Goal: Book appointment/travel/reservation

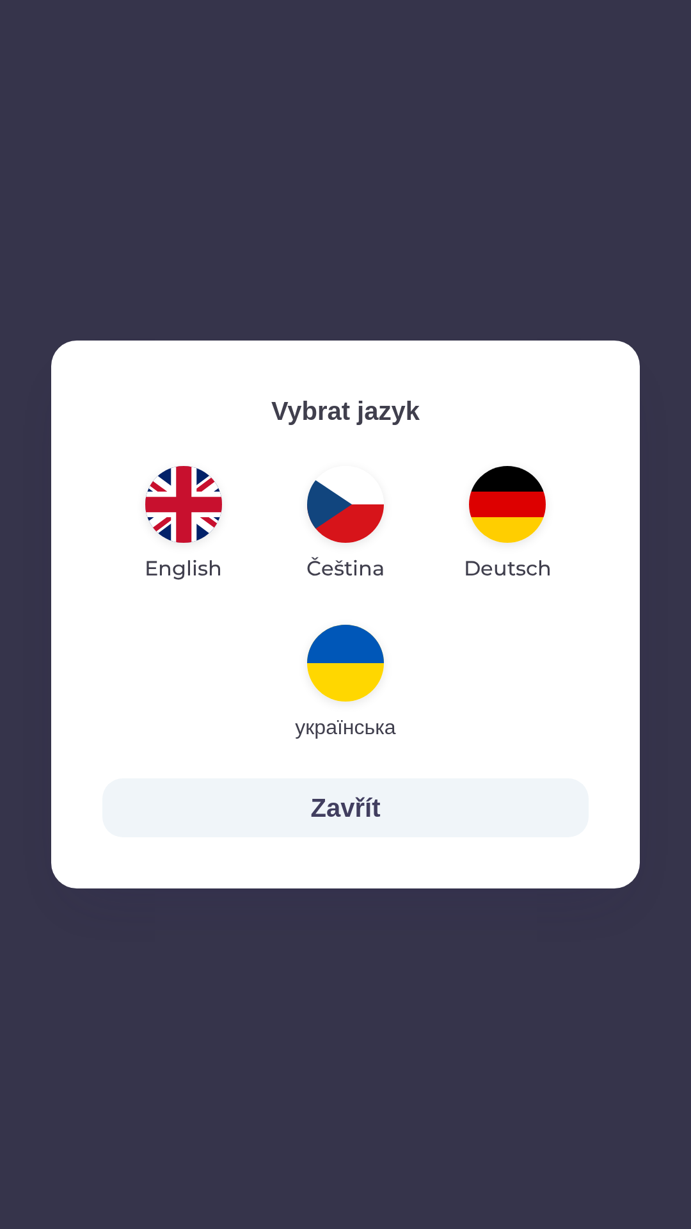
click at [495, 513] on img "button" at bounding box center [507, 504] width 77 height 77
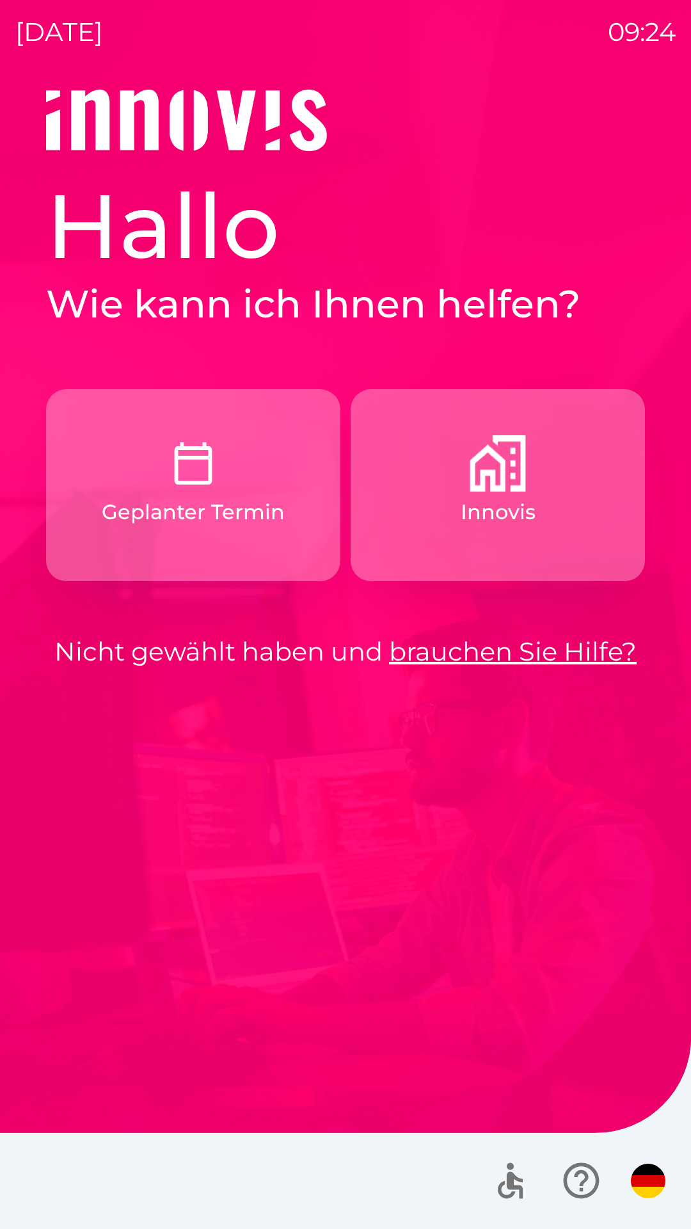
click at [481, 483] on img "button" at bounding box center [498, 463] width 56 height 56
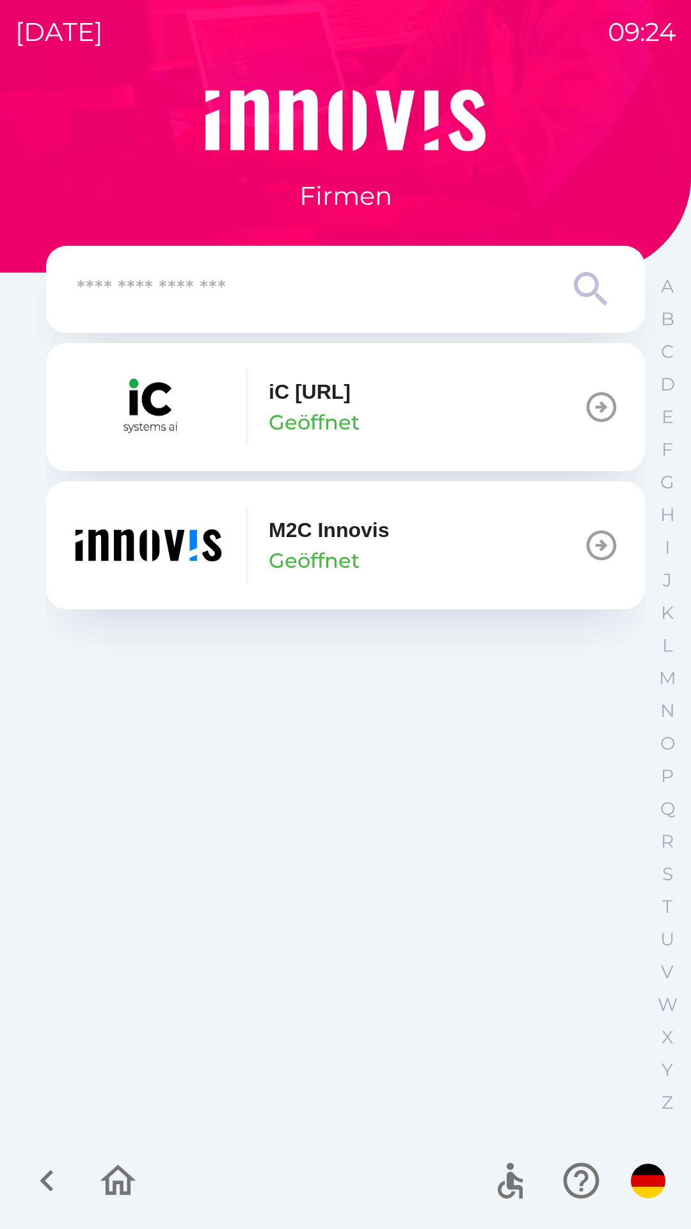
click at [417, 553] on button "M2C Innovis Geöffnet" at bounding box center [345, 545] width 599 height 128
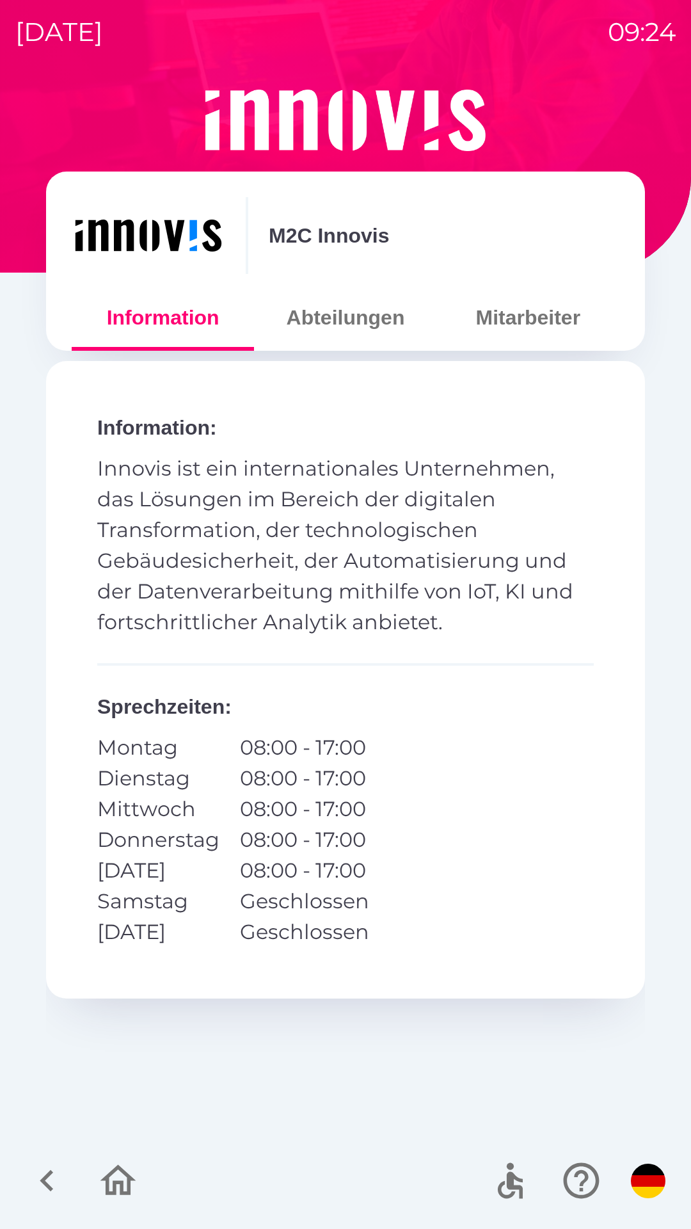
click at [106, 1171] on icon "button" at bounding box center [118, 1180] width 43 height 43
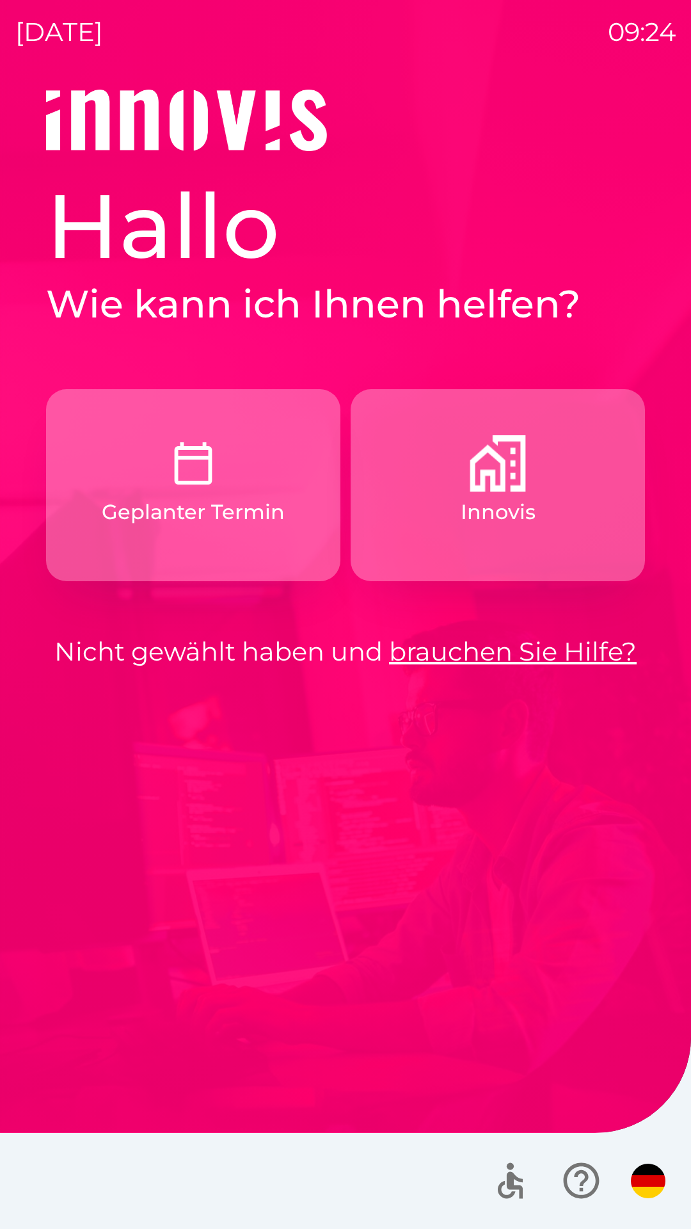
click at [146, 499] on p "Geplanter Termin" at bounding box center [193, 512] width 183 height 31
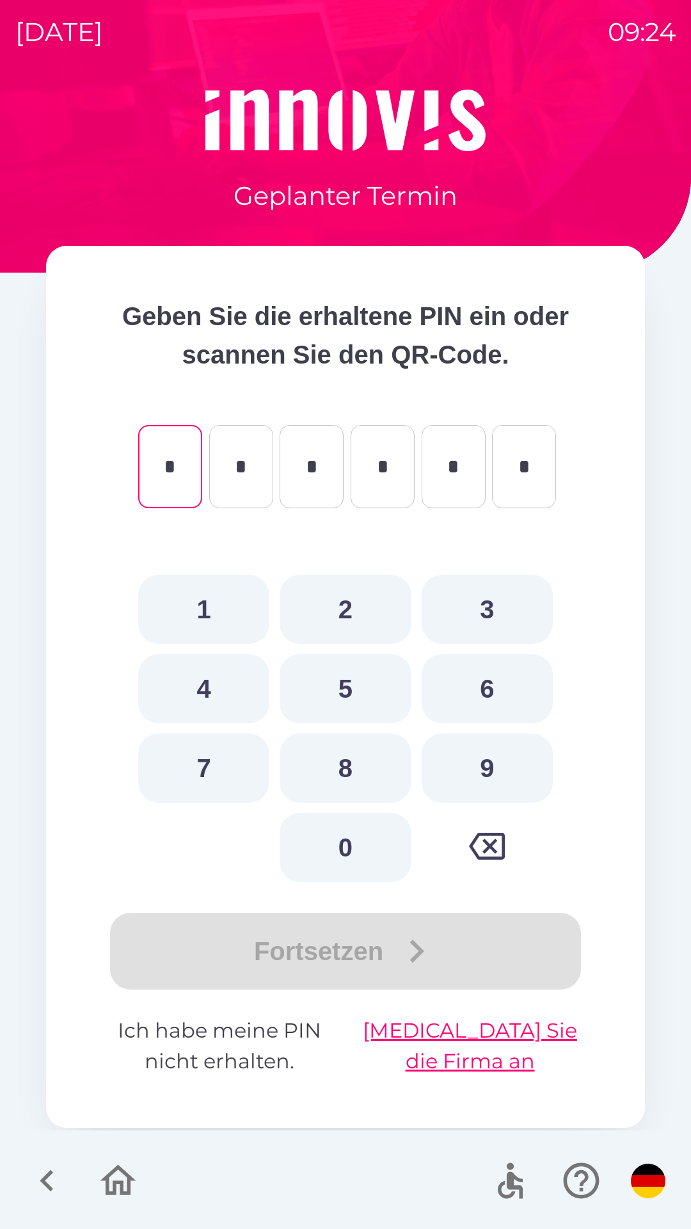
click at [49, 1173] on icon "button" at bounding box center [46, 1181] width 13 height 22
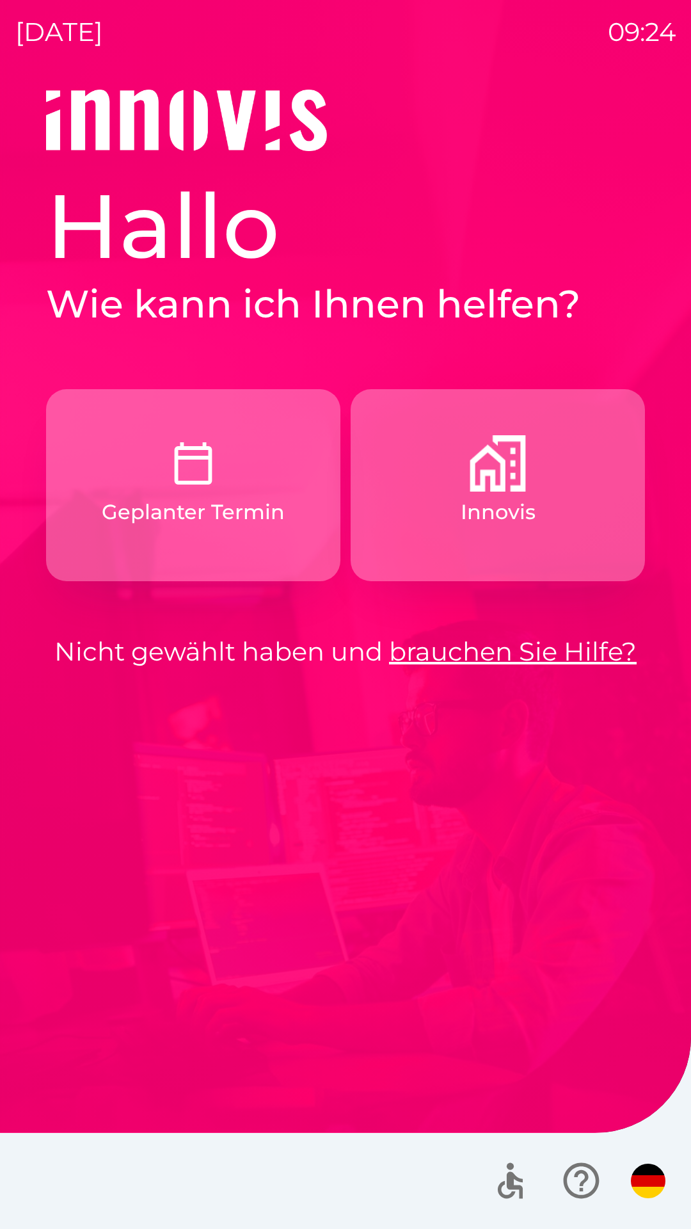
click at [143, 506] on p "Geplanter Termin" at bounding box center [193, 512] width 183 height 31
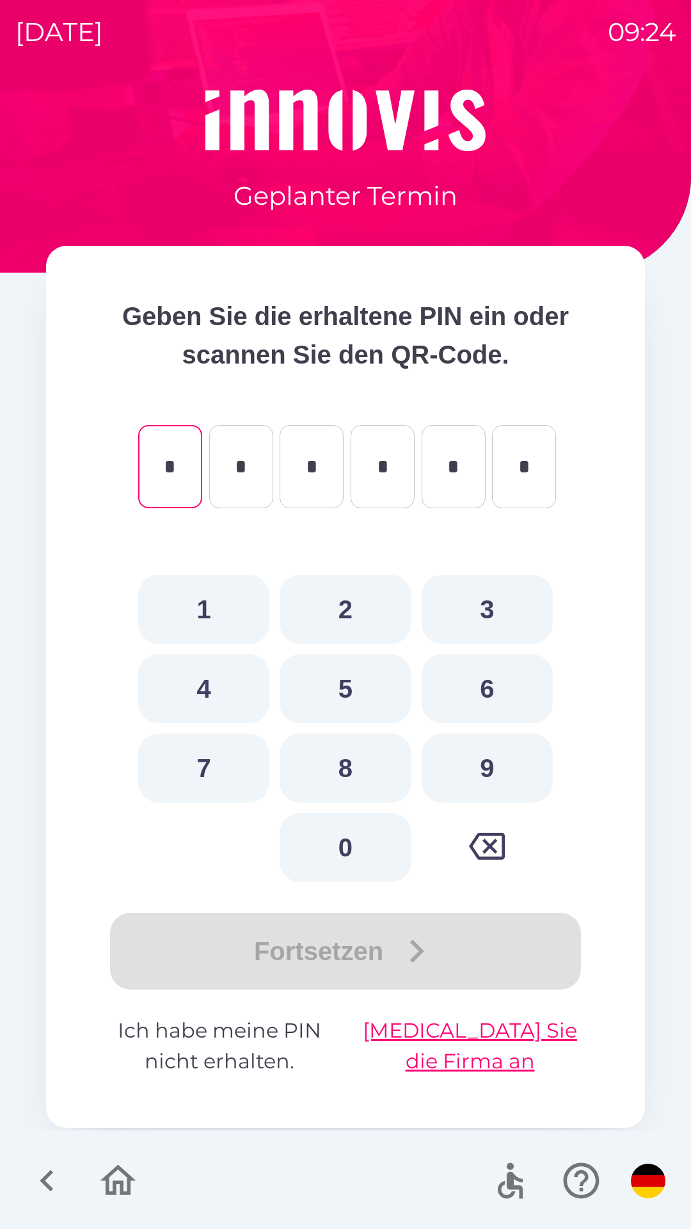
click at [125, 1178] on icon "button" at bounding box center [118, 1180] width 43 height 43
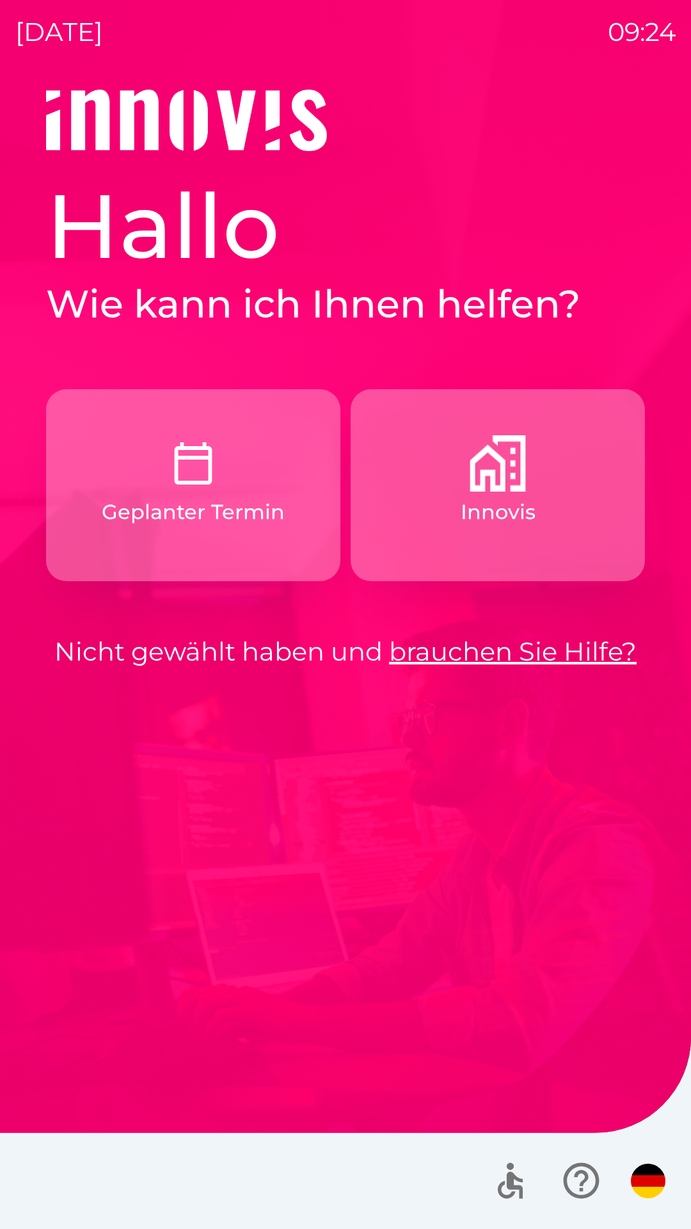
click at [458, 519] on button "Innovis" at bounding box center [498, 485] width 294 height 192
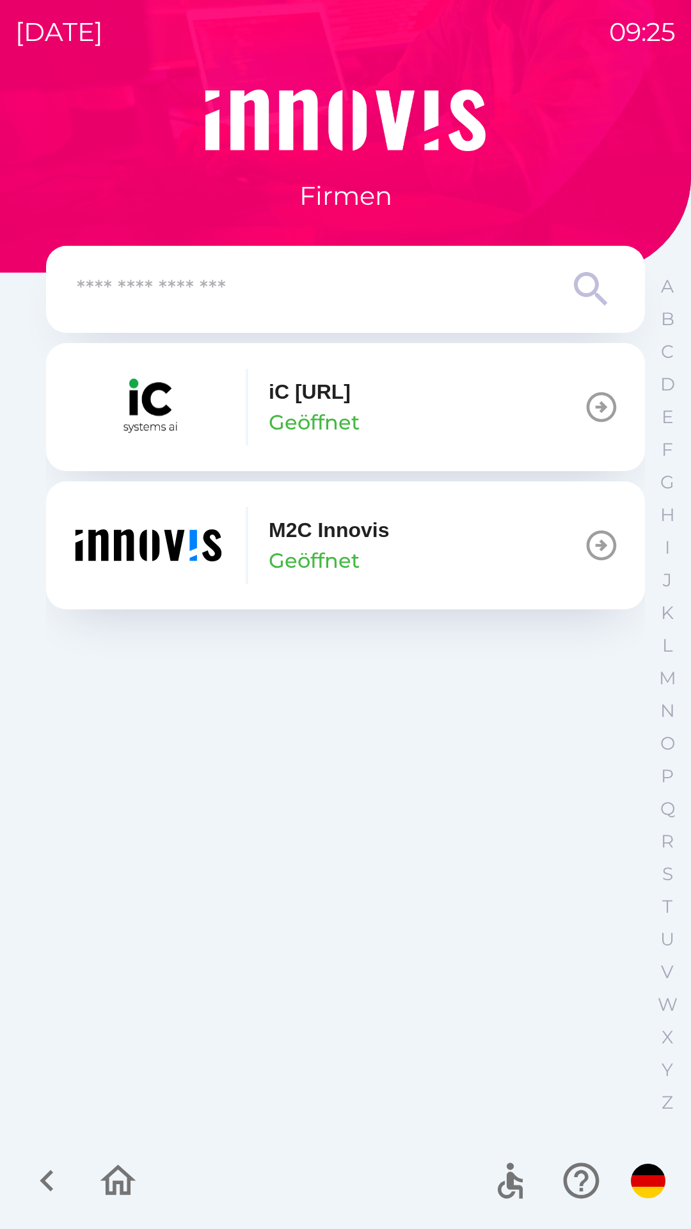
click at [597, 550] on icon "button" at bounding box center [602, 545] width 36 height 36
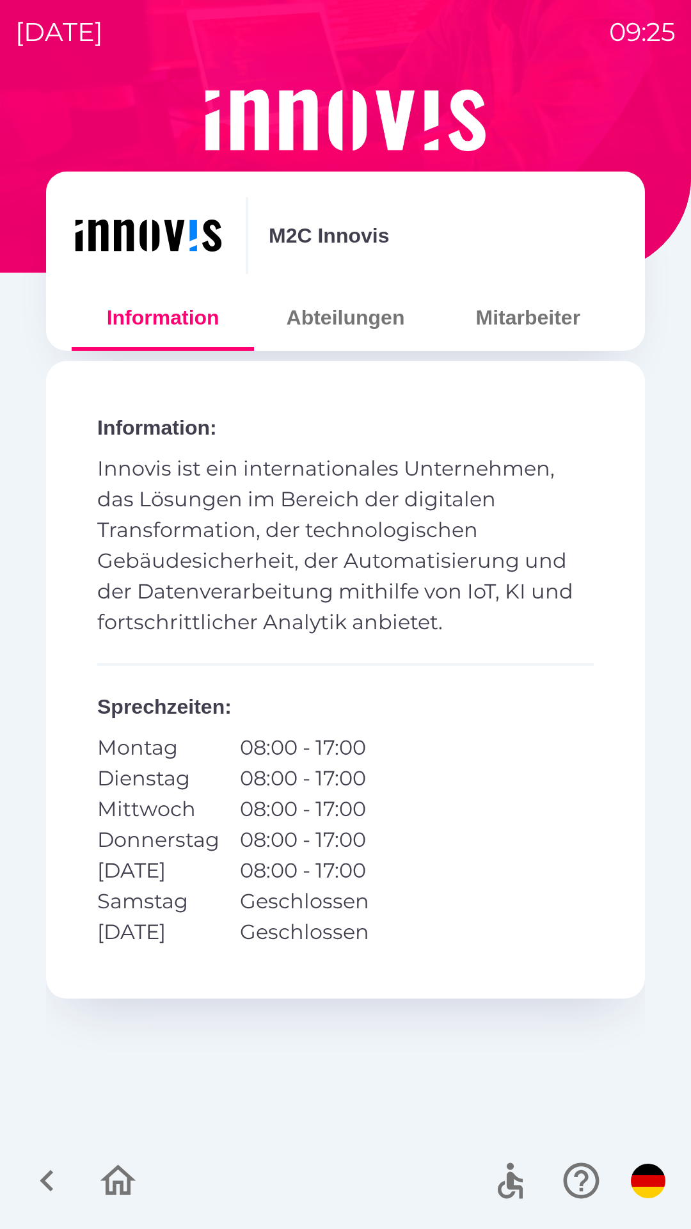
click at [324, 326] on button "Abteilungen" at bounding box center [345, 317] width 182 height 46
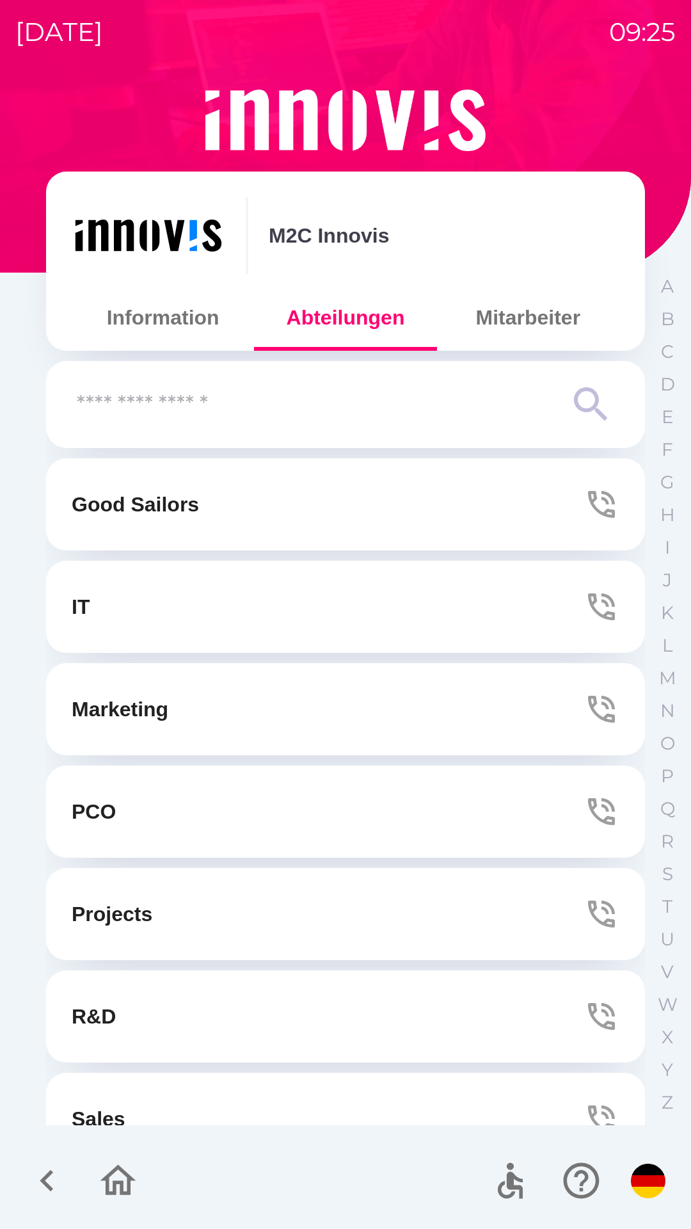
click at [120, 328] on button "Information" at bounding box center [163, 317] width 182 height 46
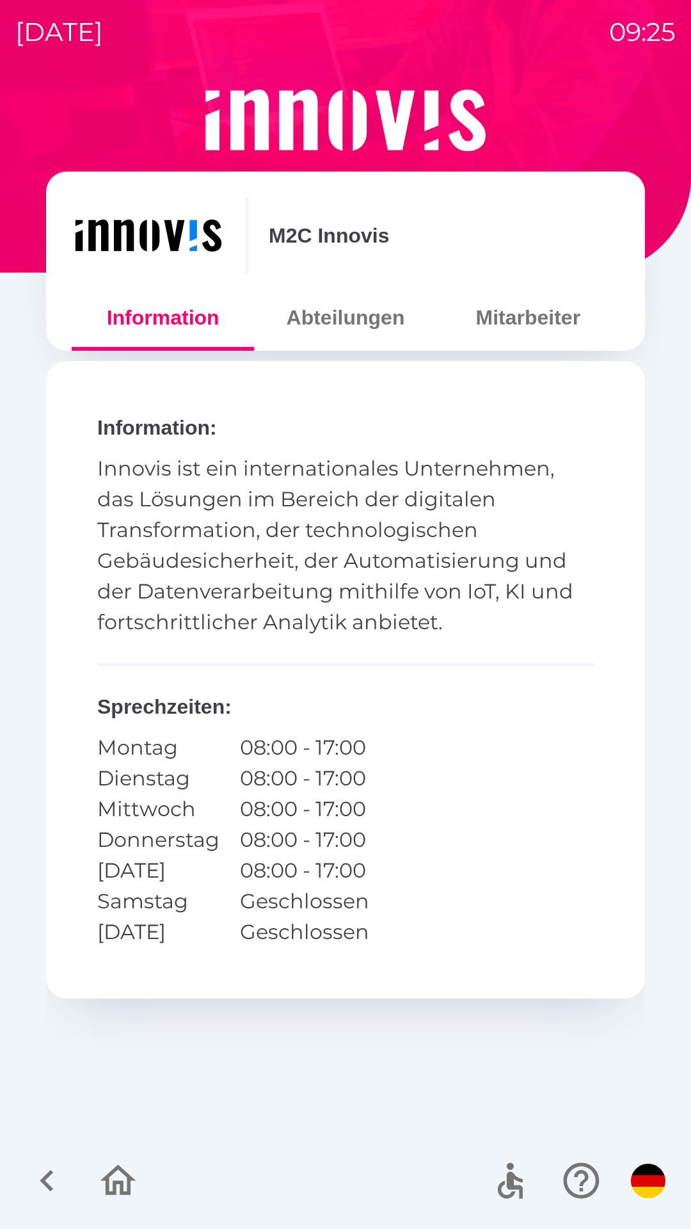
click at [119, 1184] on icon "button" at bounding box center [118, 1180] width 43 height 43
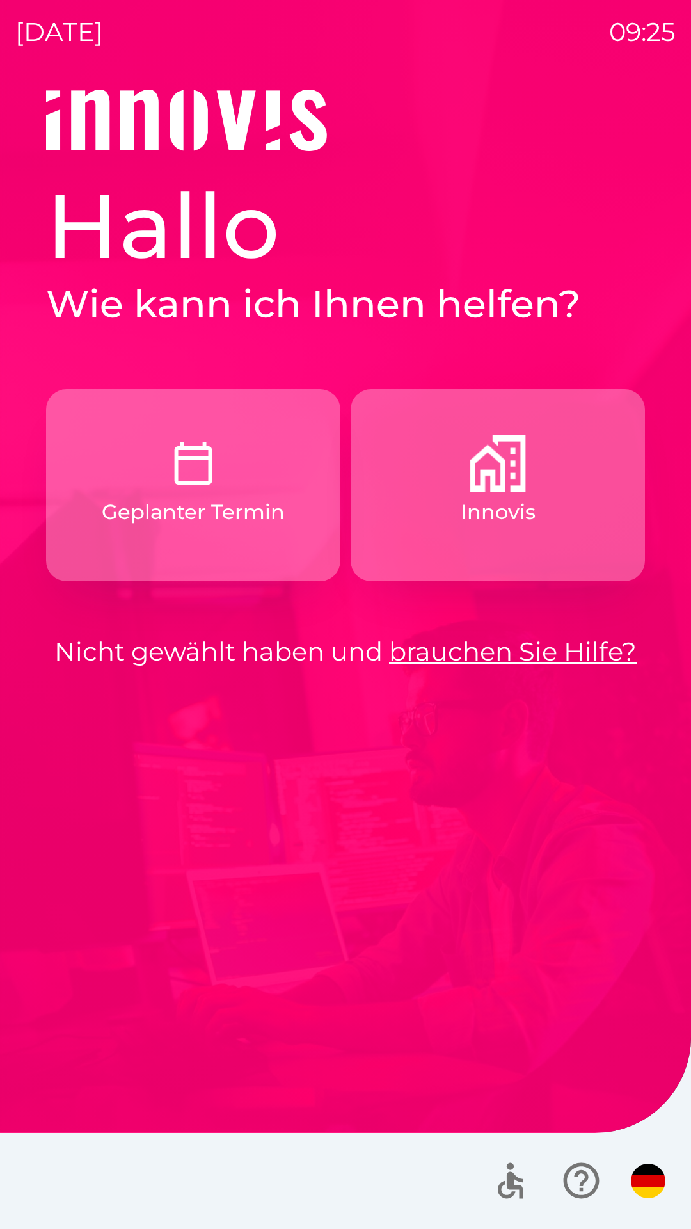
click at [116, 495] on button "Geplanter Termin" at bounding box center [193, 485] width 294 height 192
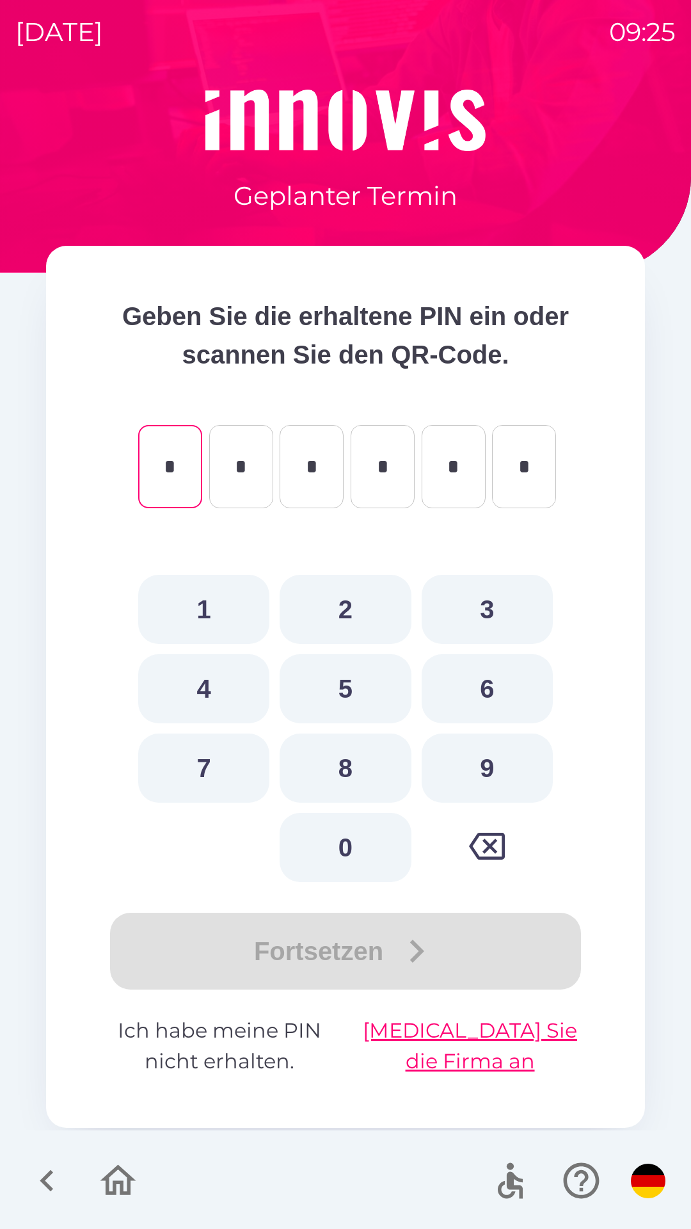
click at [118, 1185] on icon "button" at bounding box center [118, 1180] width 43 height 43
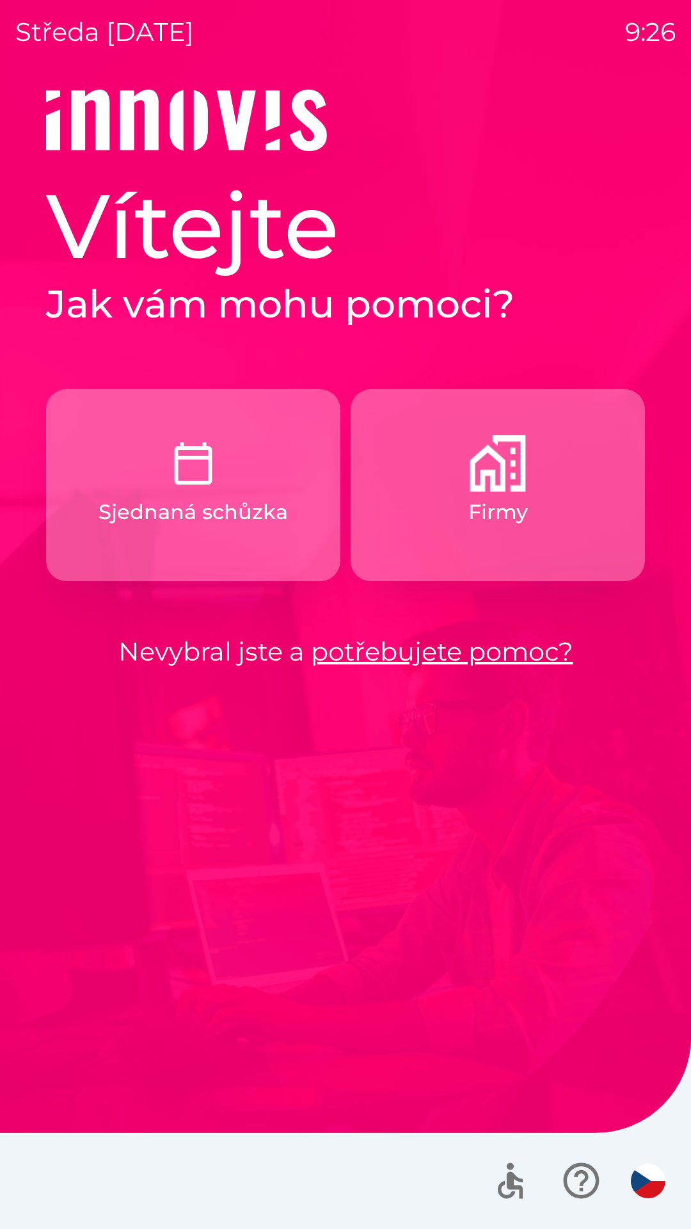
click at [637, 1176] on img "button" at bounding box center [648, 1180] width 35 height 35
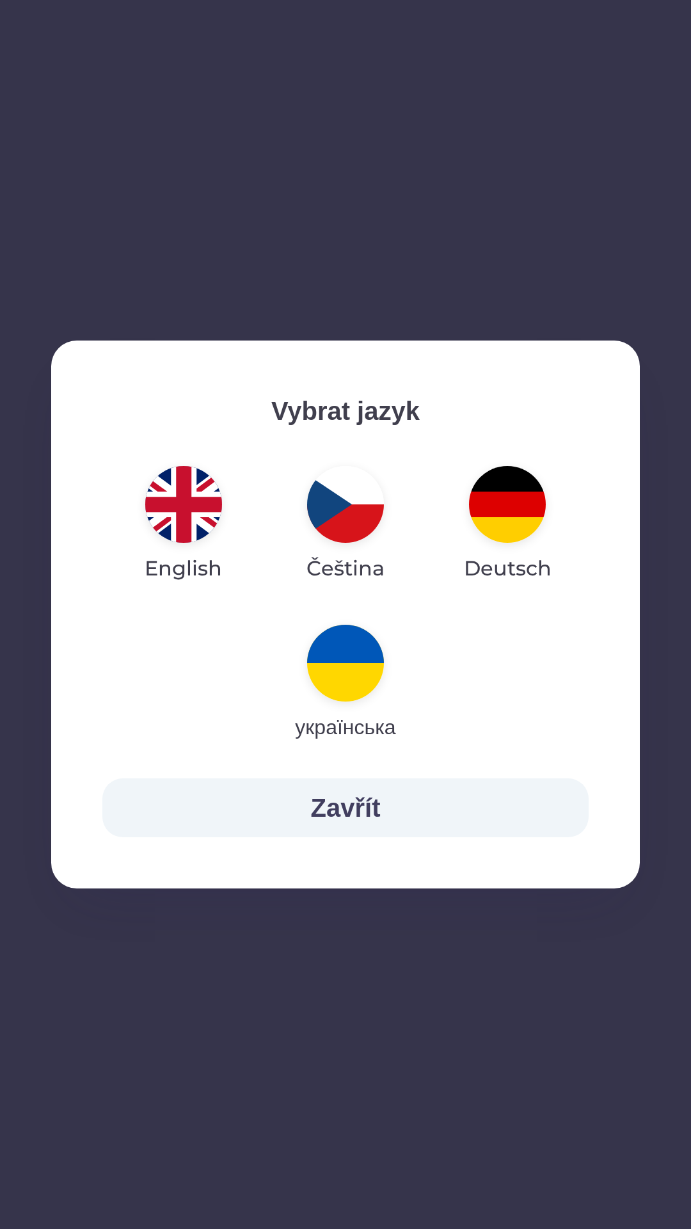
click at [504, 525] on img "button" at bounding box center [507, 504] width 77 height 77
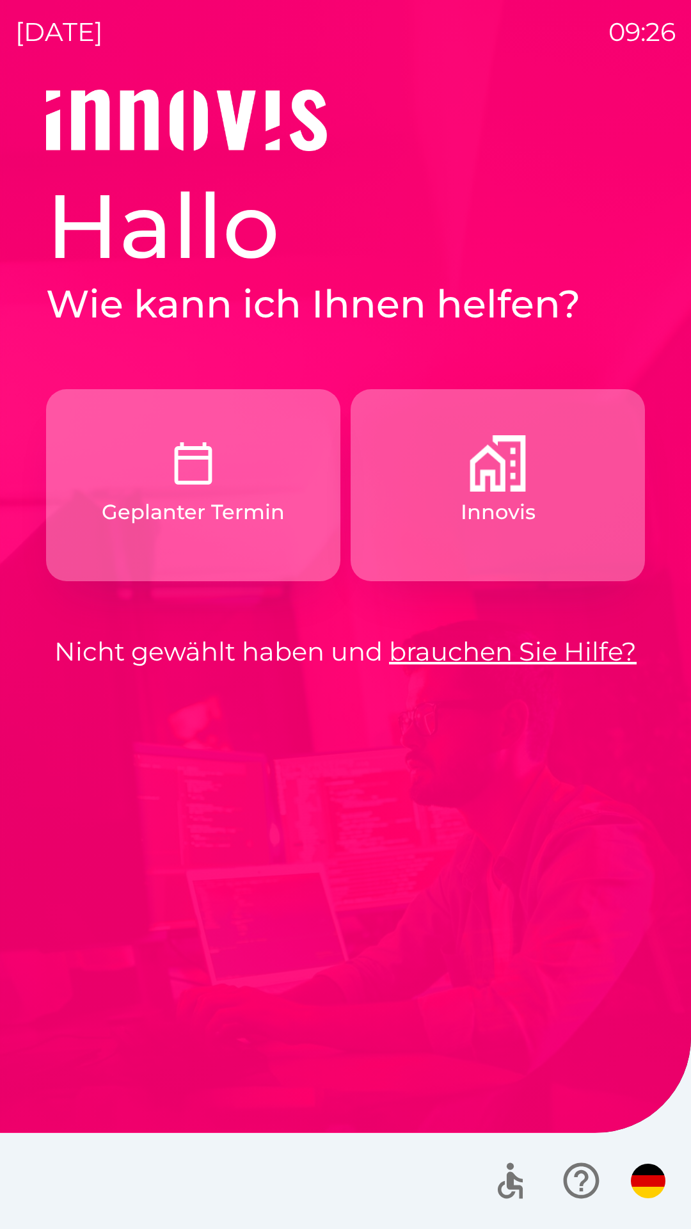
click at [493, 481] on img "button" at bounding box center [498, 463] width 56 height 56
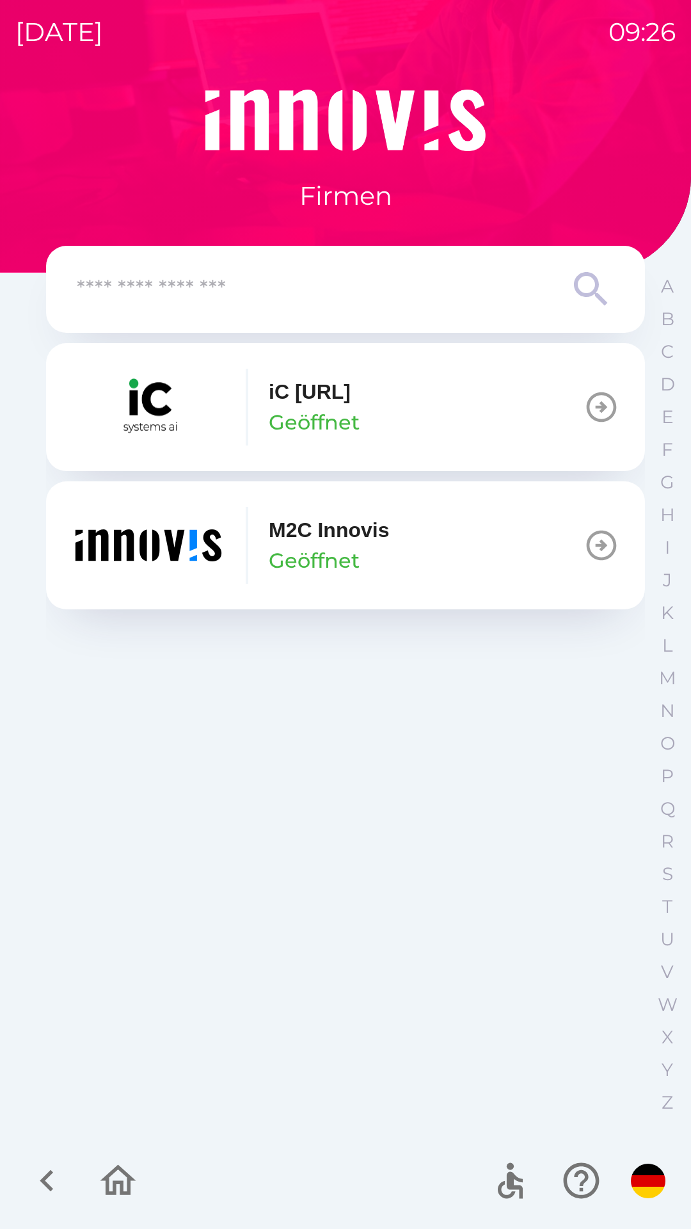
click at [165, 547] on img "button" at bounding box center [149, 545] width 154 height 77
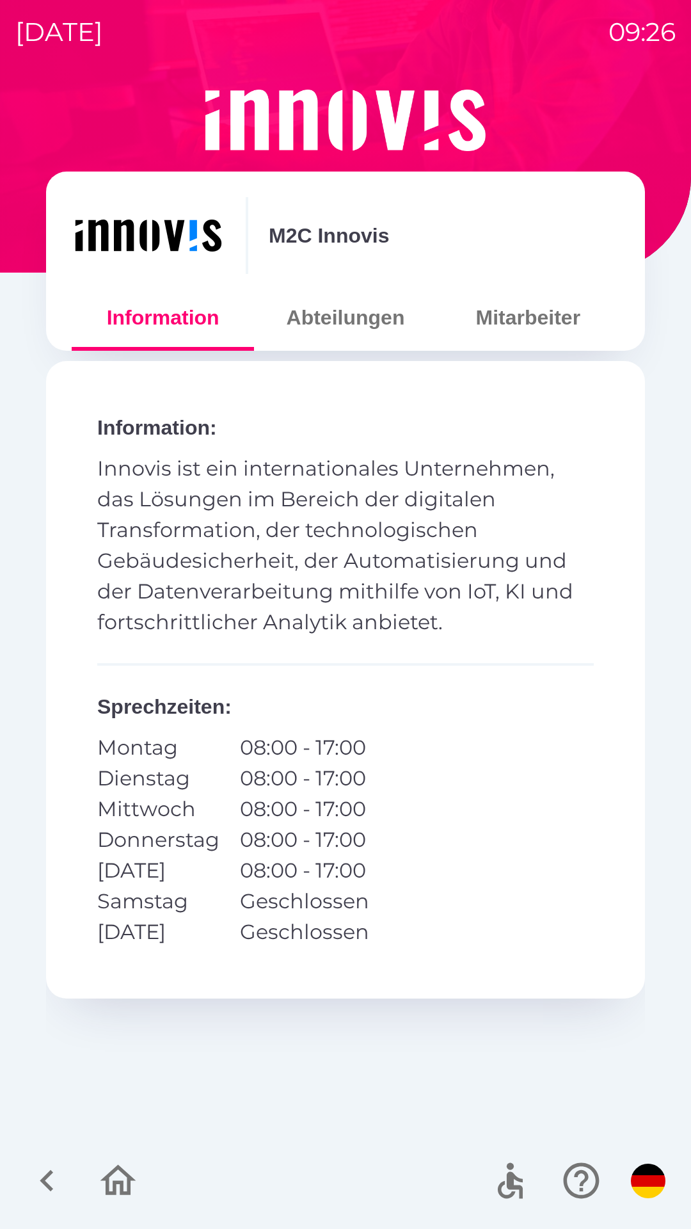
click at [351, 328] on button "Abteilungen" at bounding box center [345, 317] width 182 height 46
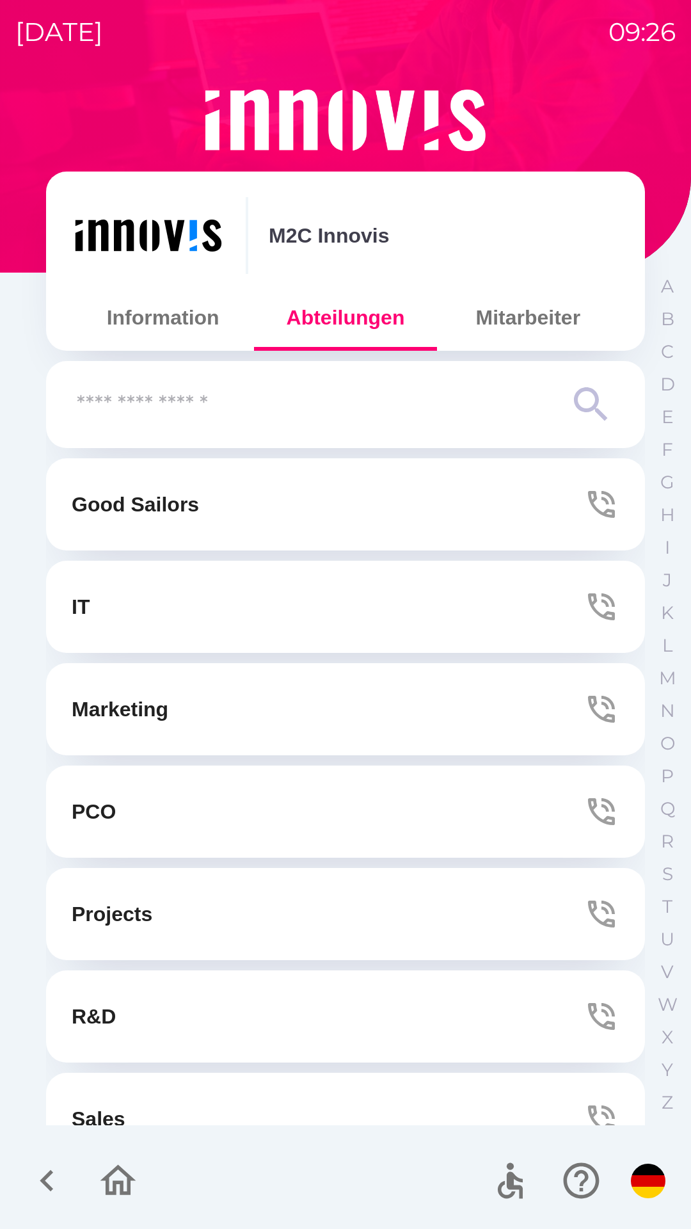
click at [530, 305] on button "Mitarbeiter" at bounding box center [528, 317] width 182 height 46
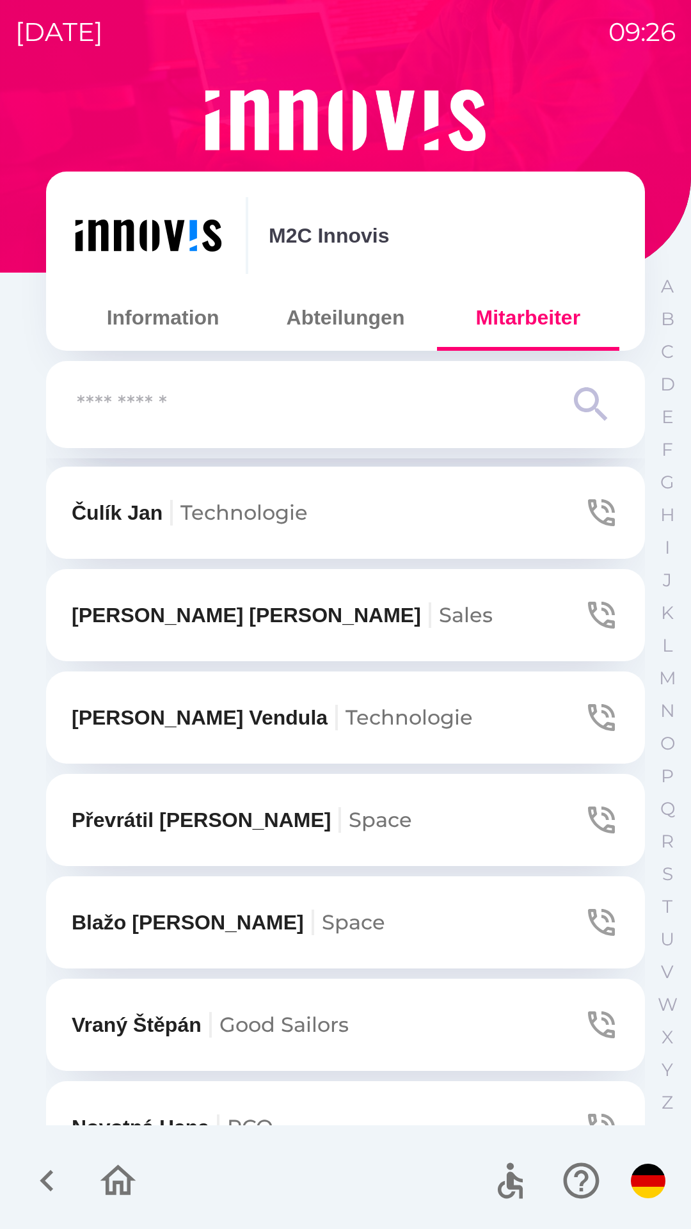
scroll to position [1113, 0]
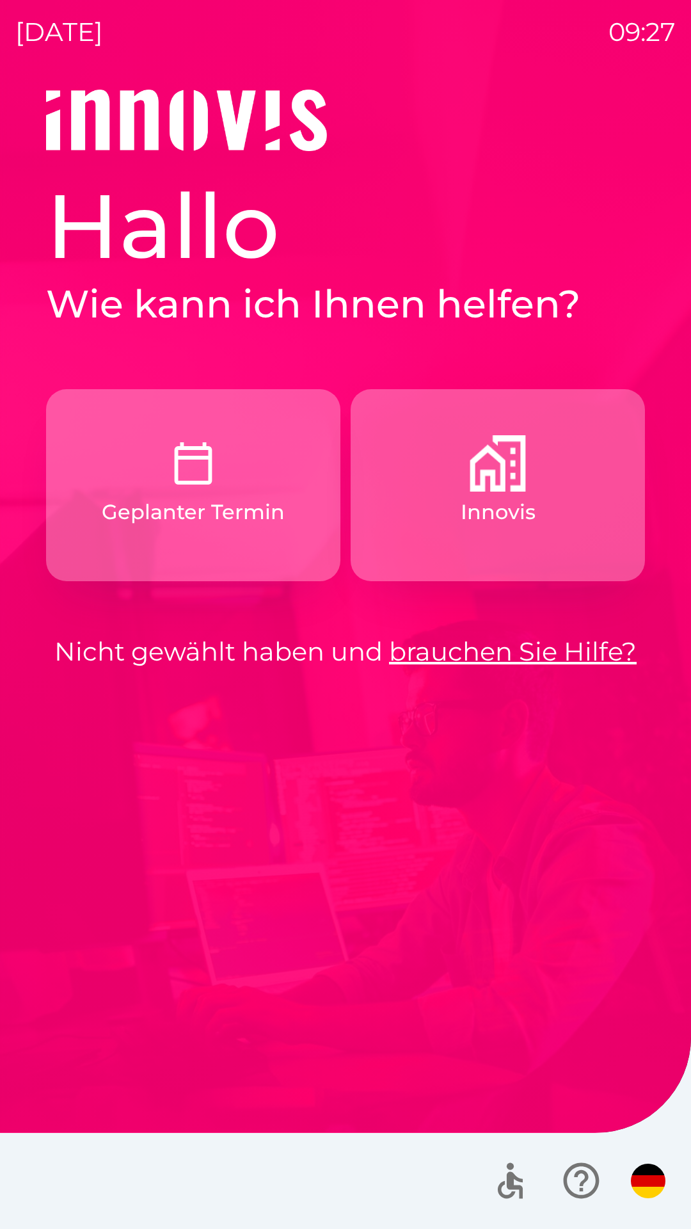
click at [482, 471] on img "button" at bounding box center [498, 463] width 56 height 56
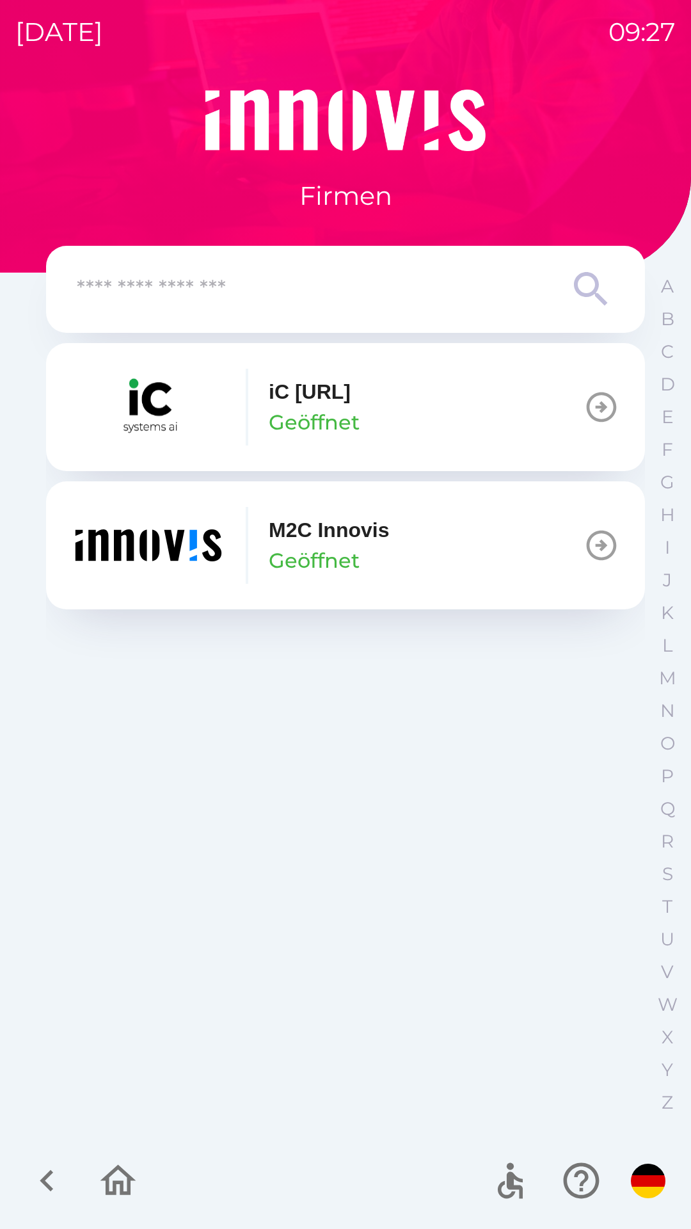
click at [128, 546] on img "button" at bounding box center [149, 545] width 154 height 77
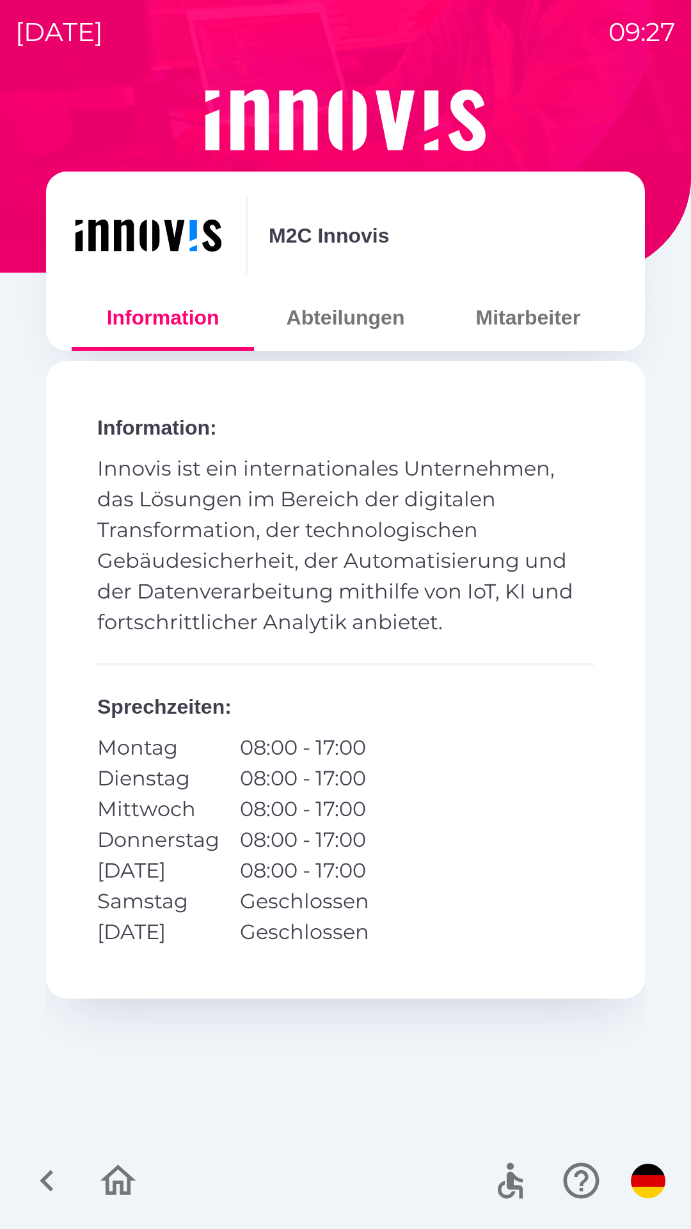
click at [515, 315] on button "Mitarbeiter" at bounding box center [528, 317] width 182 height 46
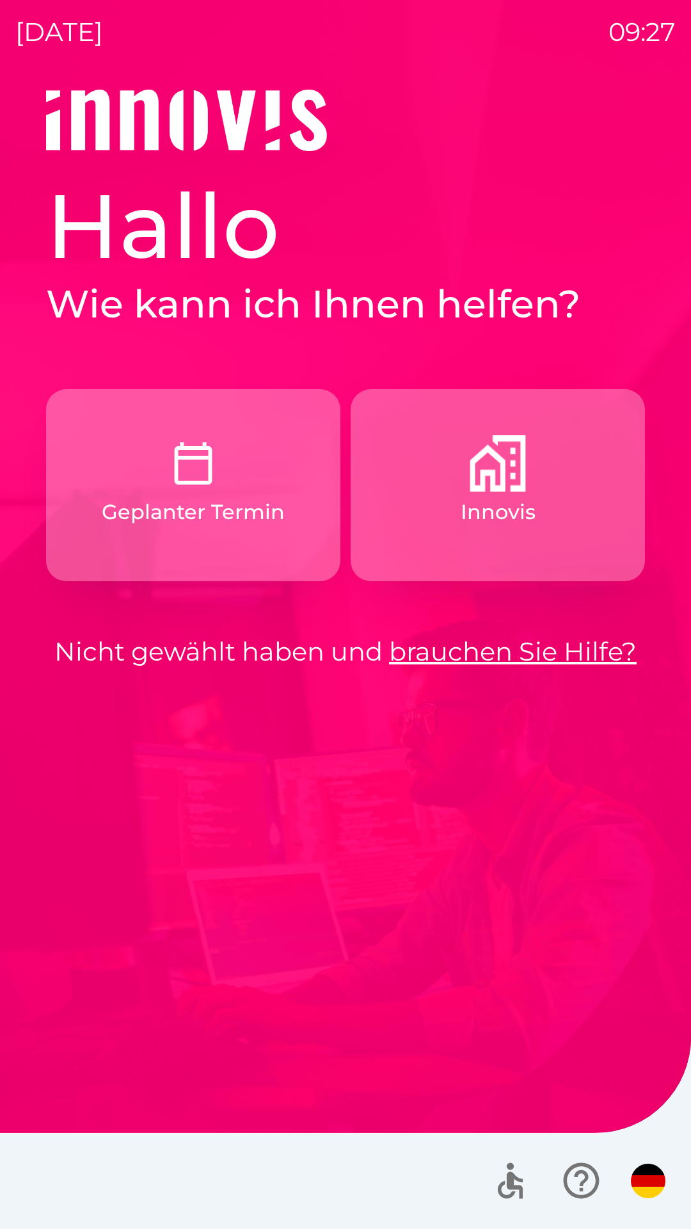
click at [472, 478] on img "button" at bounding box center [498, 463] width 56 height 56
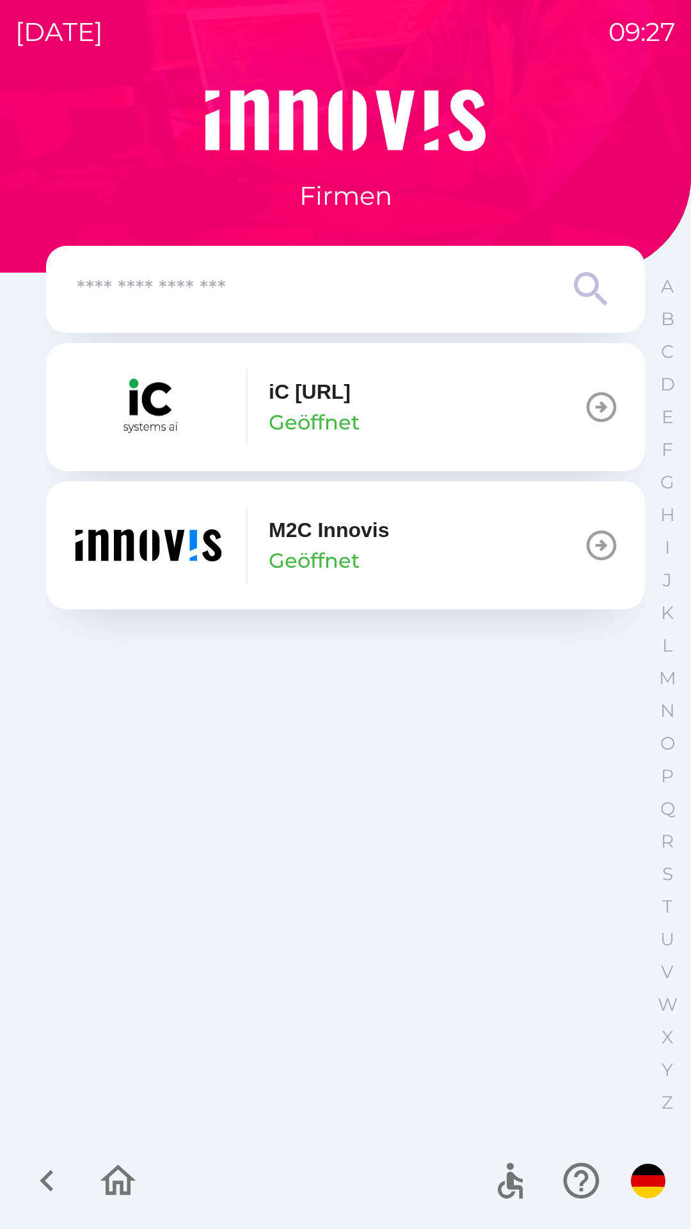
click at [219, 538] on img "button" at bounding box center [149, 545] width 154 height 77
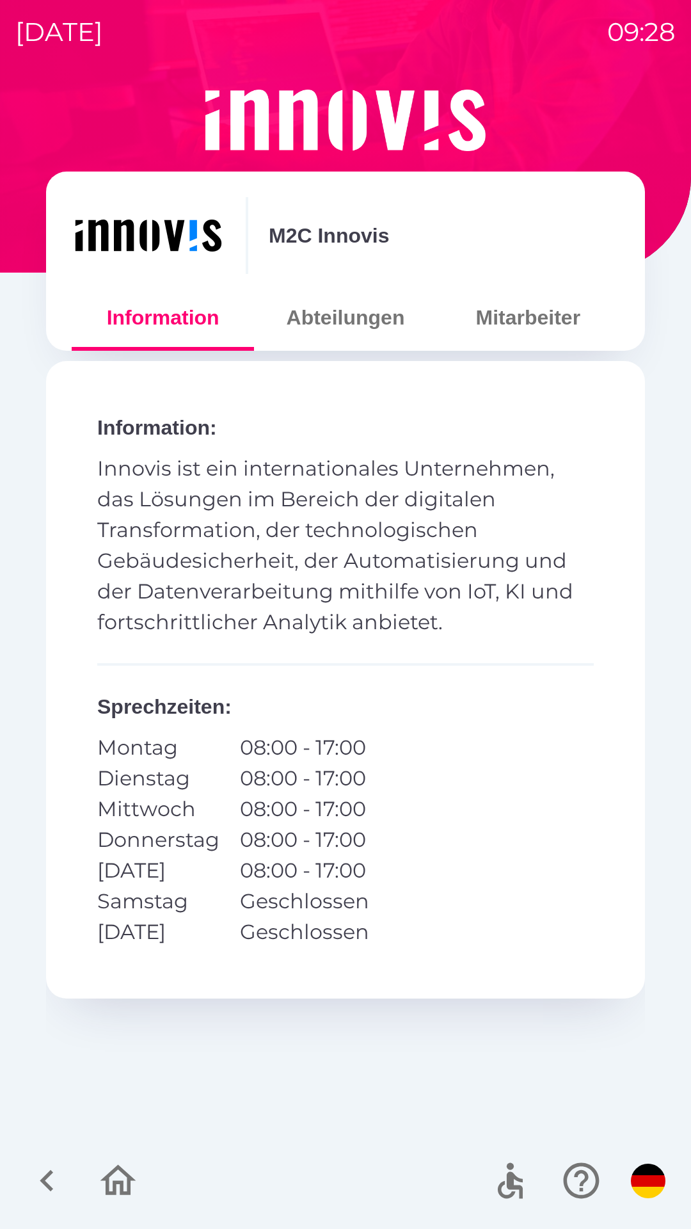
click at [523, 315] on button "Mitarbeiter" at bounding box center [528, 317] width 182 height 46
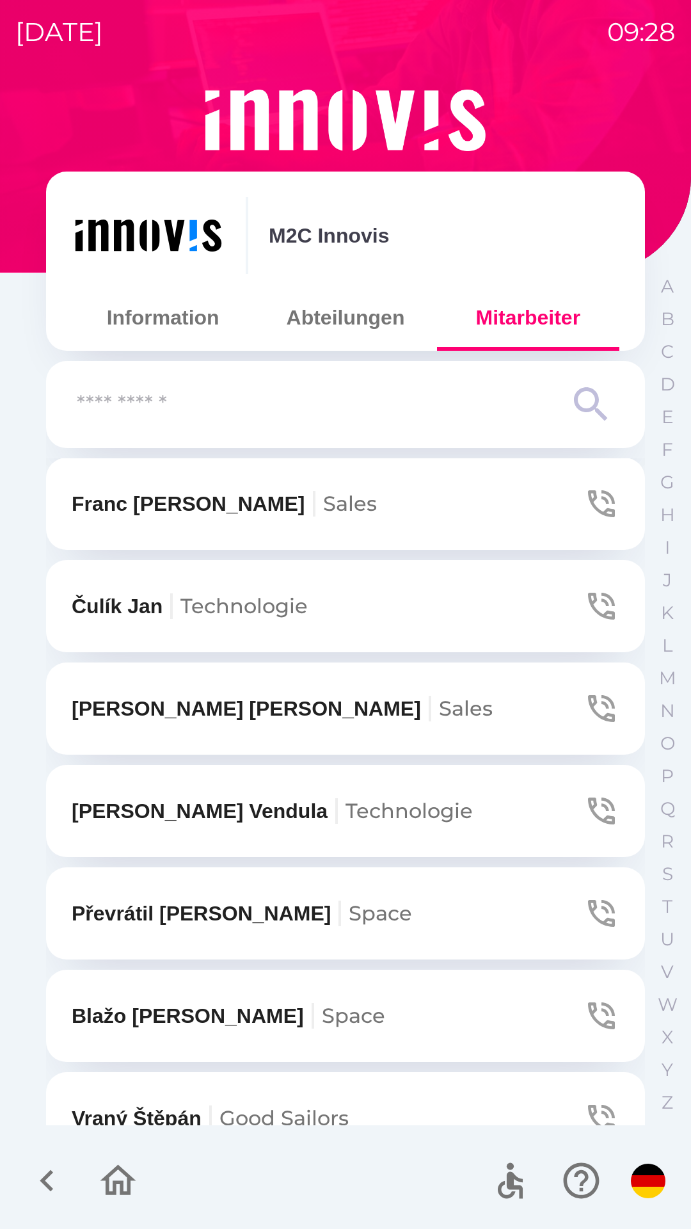
scroll to position [1026, 0]
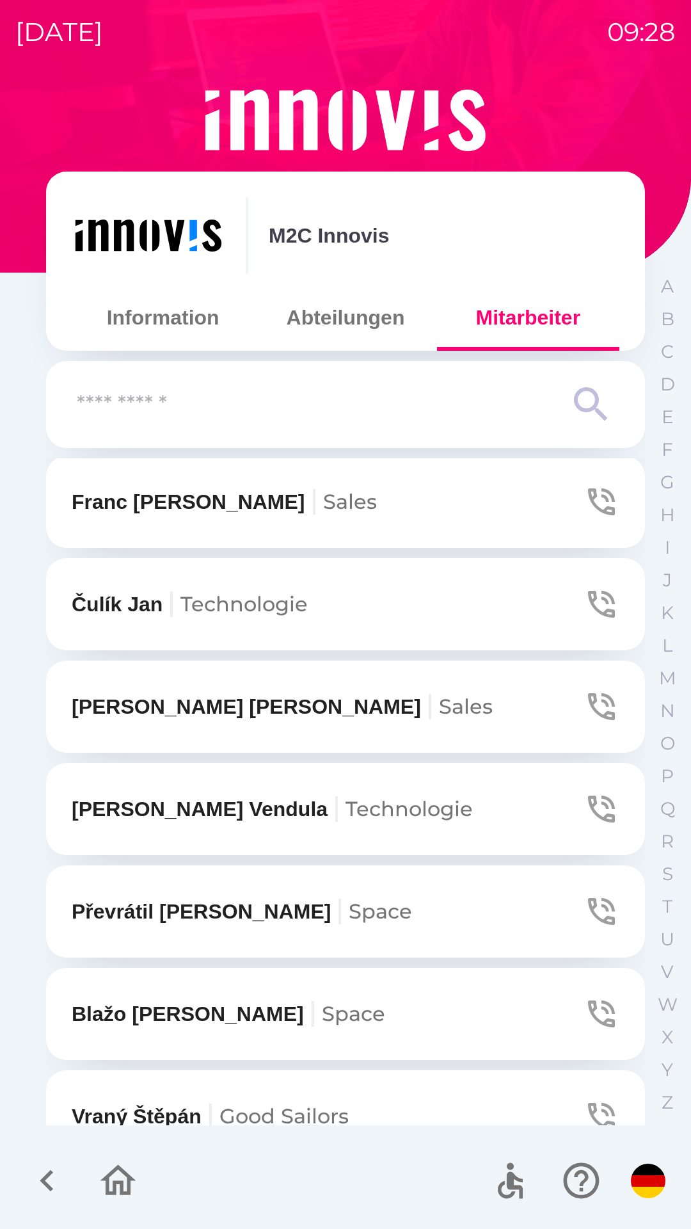
click at [598, 703] on icon "button" at bounding box center [601, 706] width 27 height 27
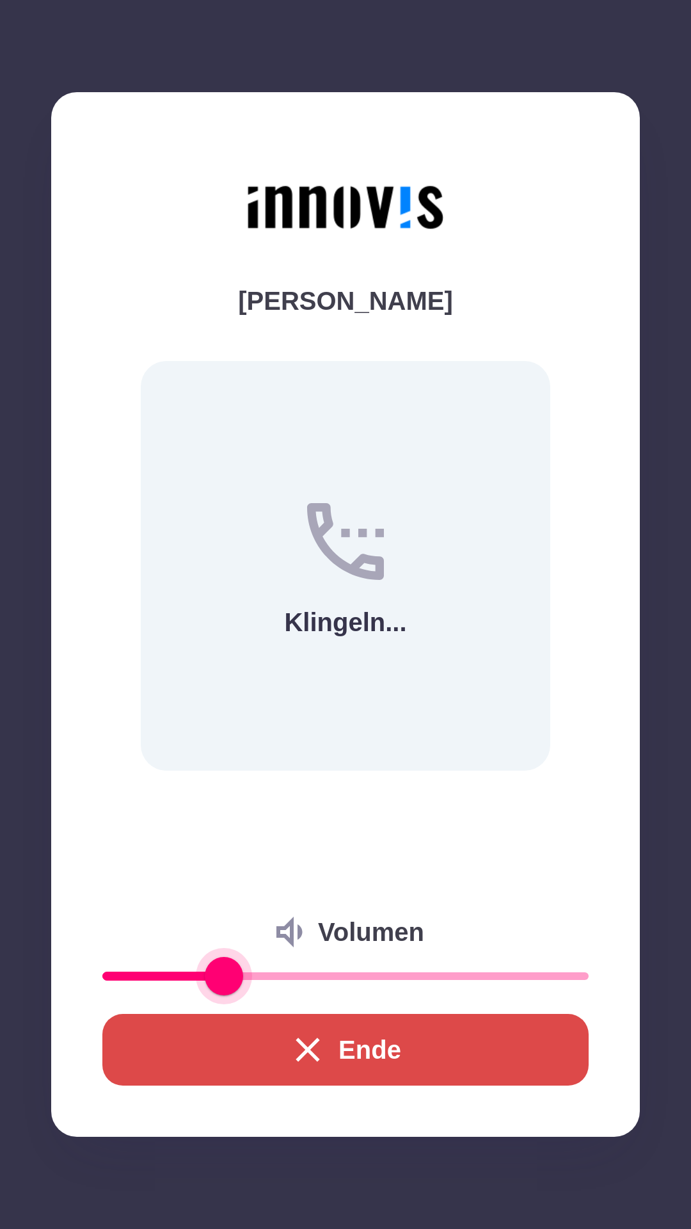
type input "**"
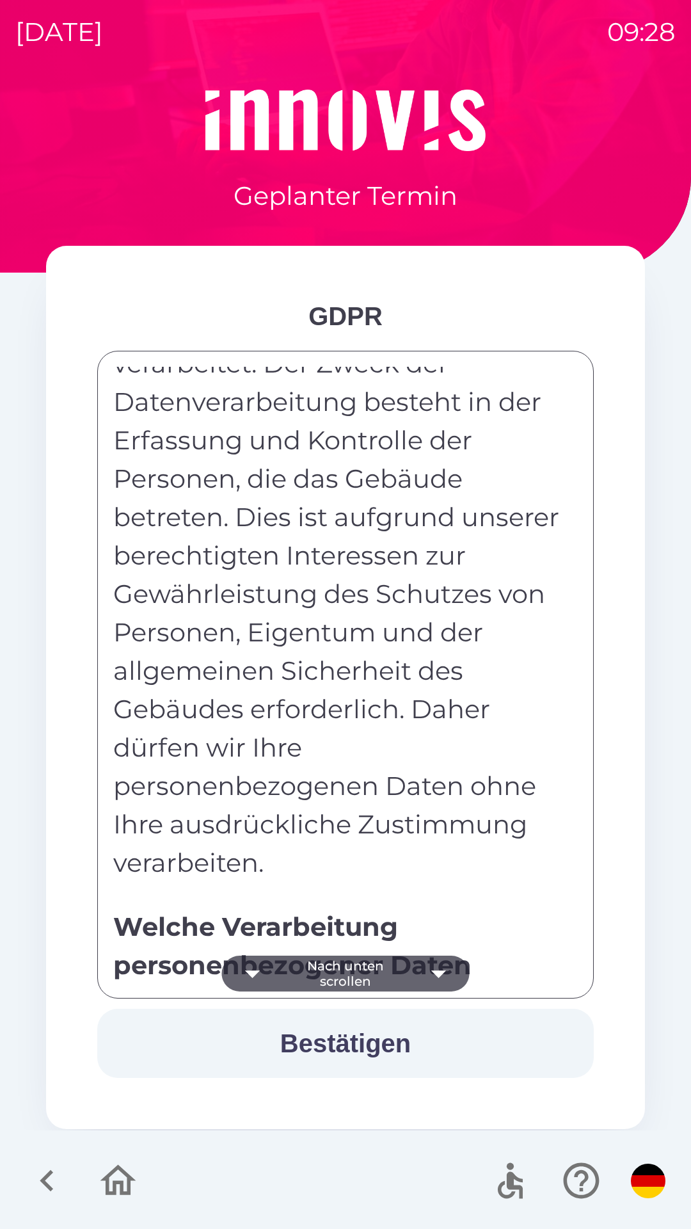
scroll to position [1039, 0]
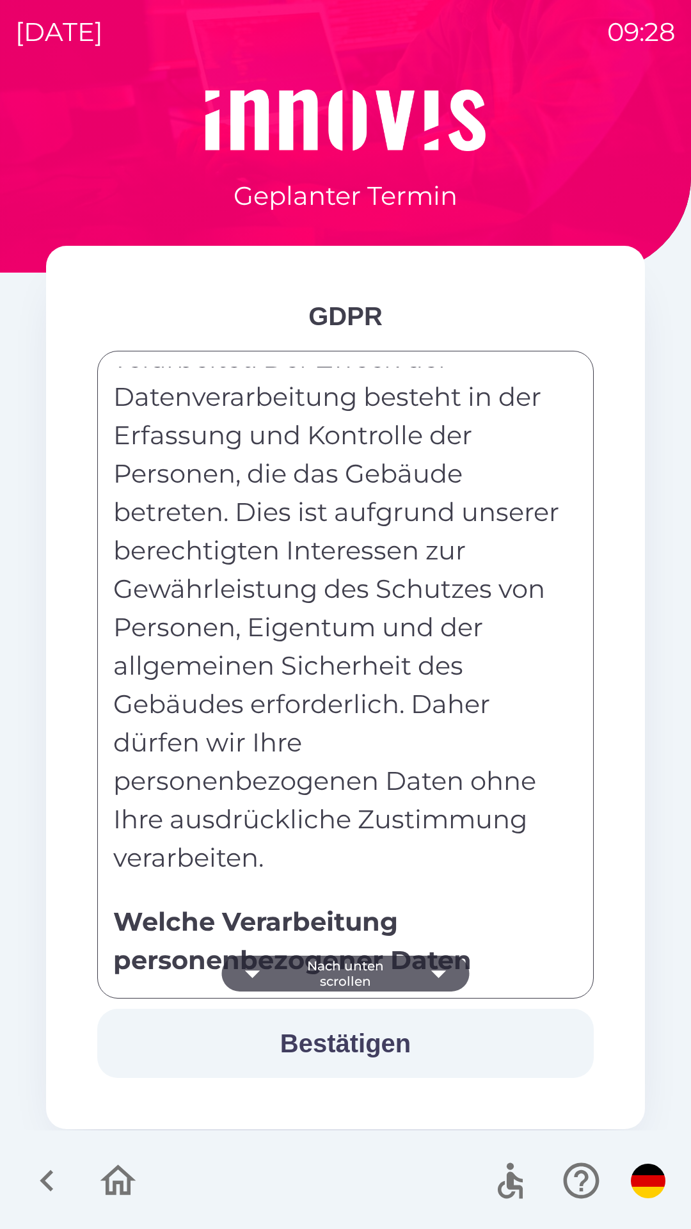
click at [312, 1042] on button "Bestätigen" at bounding box center [345, 1043] width 497 height 69
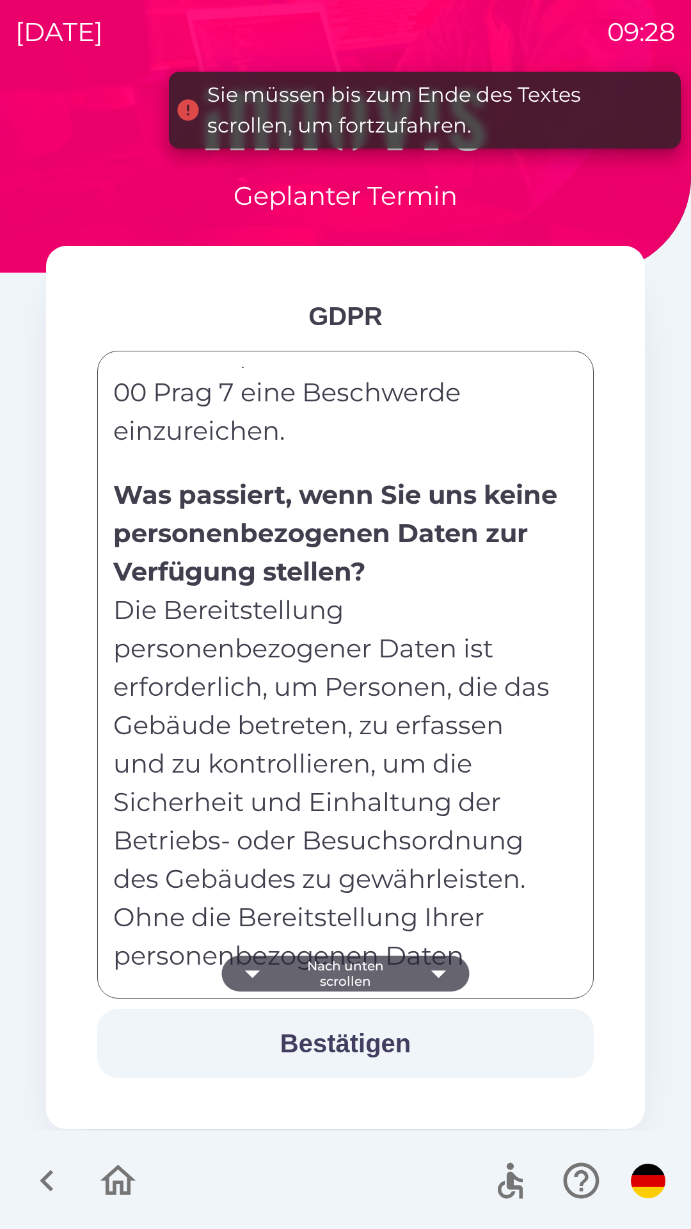
scroll to position [6321, 0]
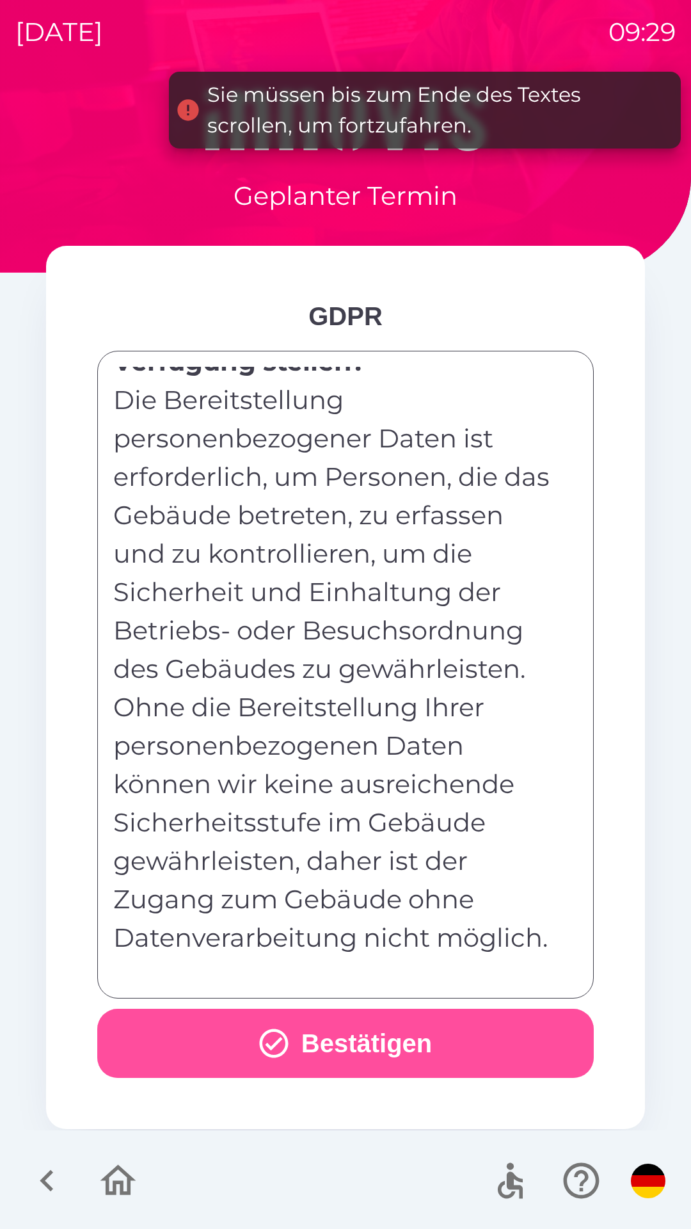
click at [324, 1056] on button "Bestätigen" at bounding box center [345, 1043] width 497 height 69
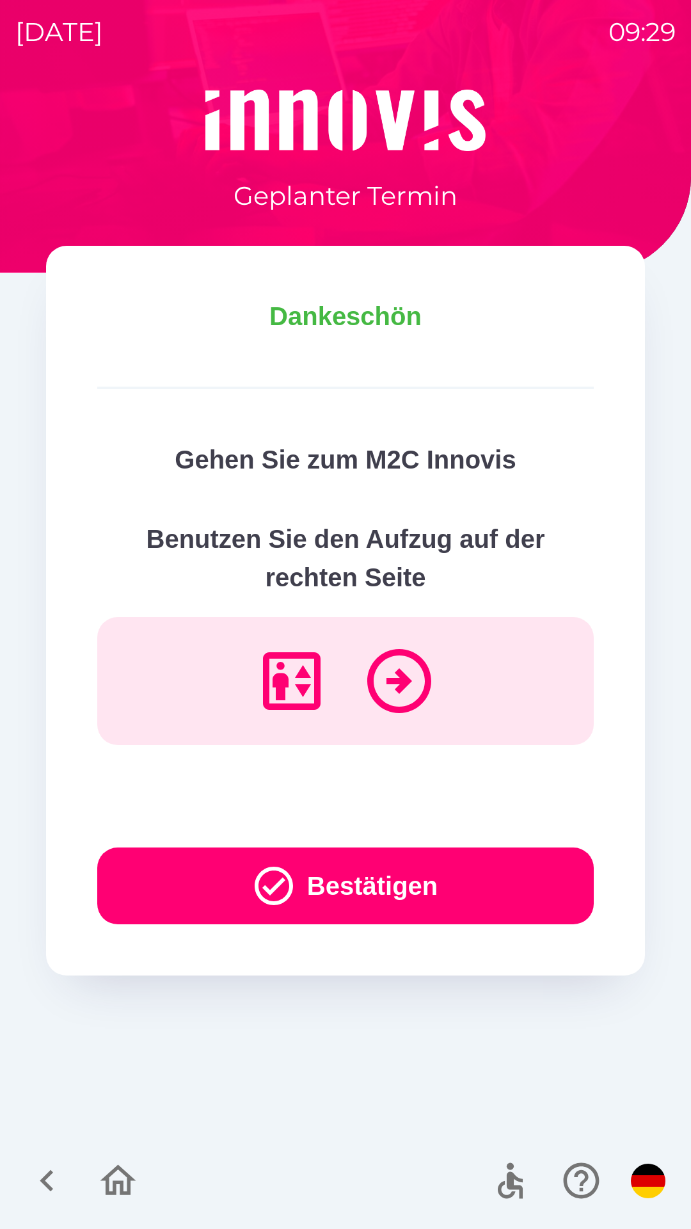
click at [399, 878] on button "Bestätigen" at bounding box center [345, 885] width 497 height 77
